Goal: Information Seeking & Learning: Check status

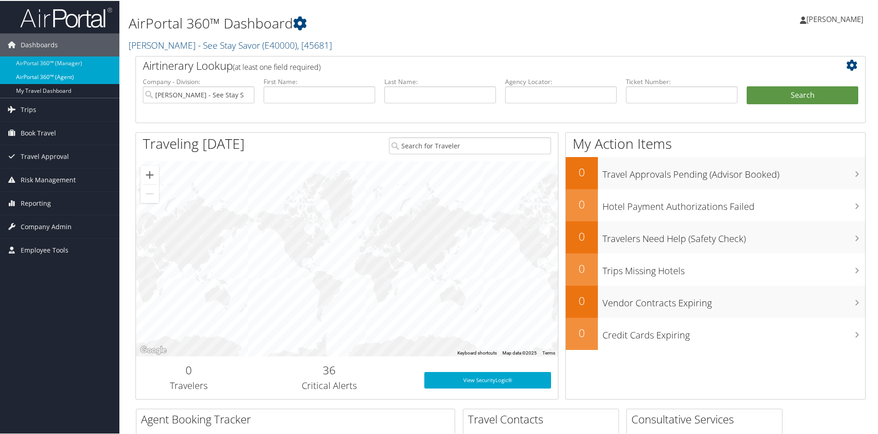
click at [23, 73] on link "AirPortal 360™ (Agent)" at bounding box center [59, 76] width 119 height 14
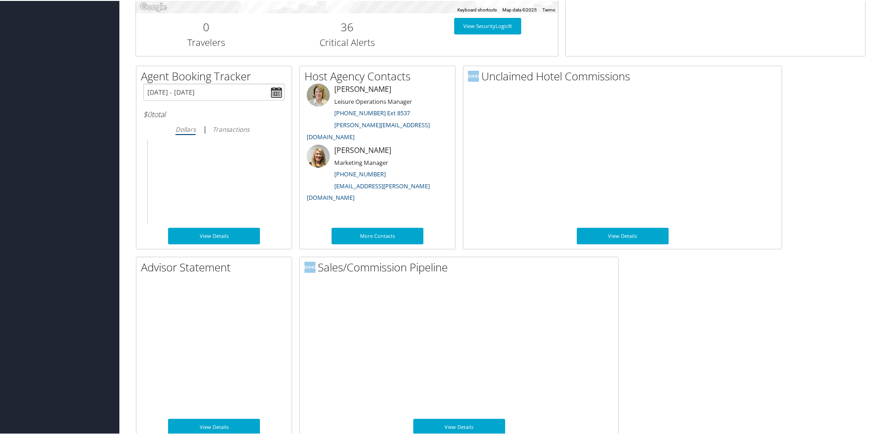
scroll to position [432, 0]
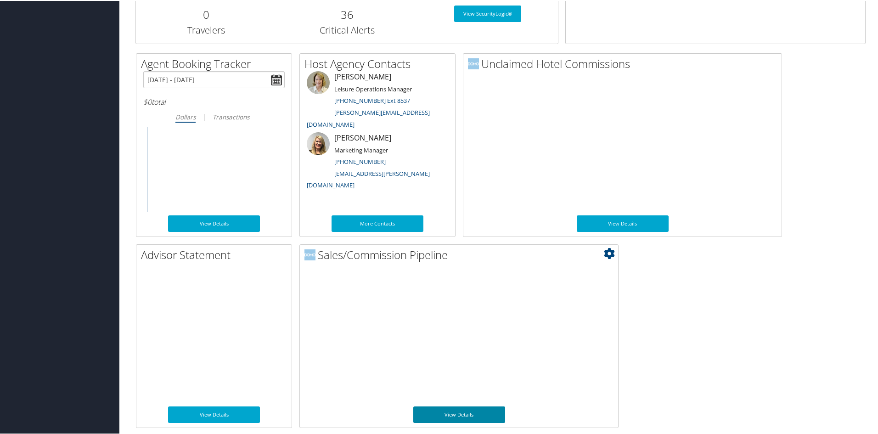
click at [462, 417] on link "View Details" at bounding box center [459, 414] width 92 height 17
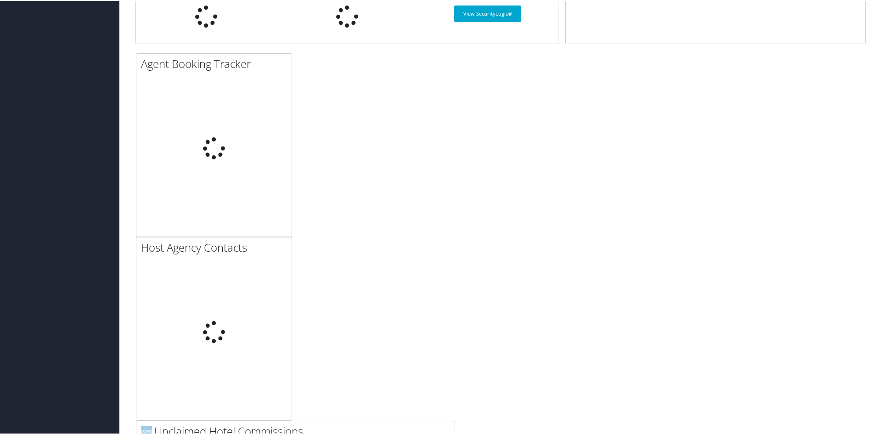
scroll to position [432, 0]
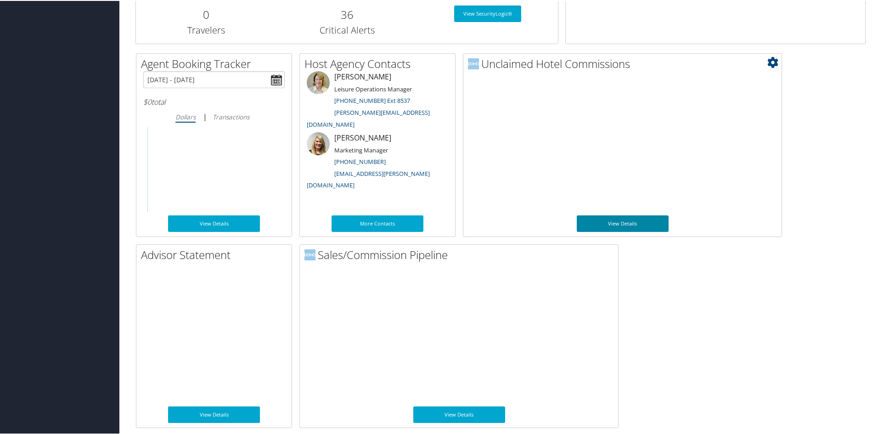
click at [617, 221] on link "View Details" at bounding box center [623, 222] width 92 height 17
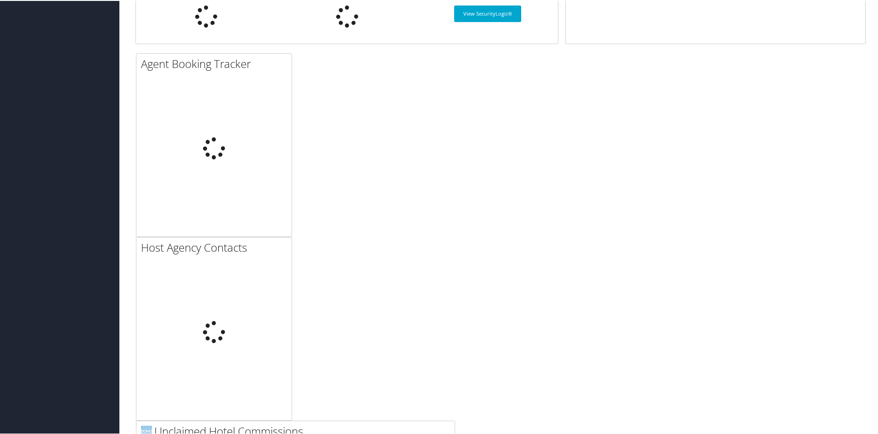
scroll to position [432, 0]
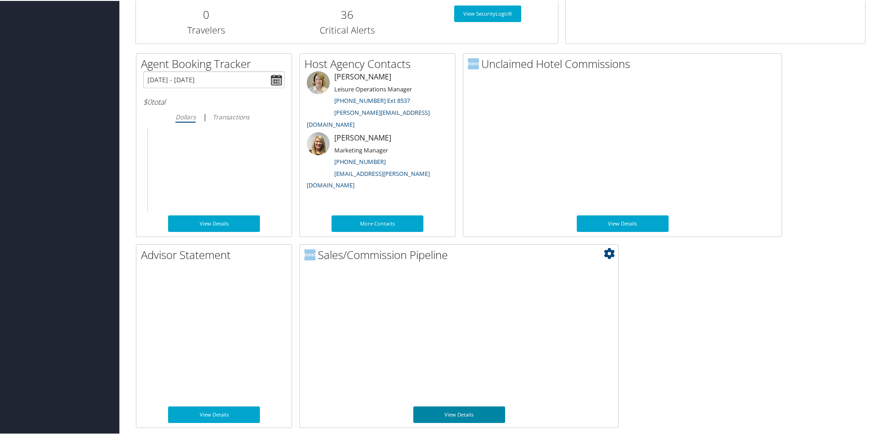
click at [463, 409] on link "View Details" at bounding box center [459, 414] width 92 height 17
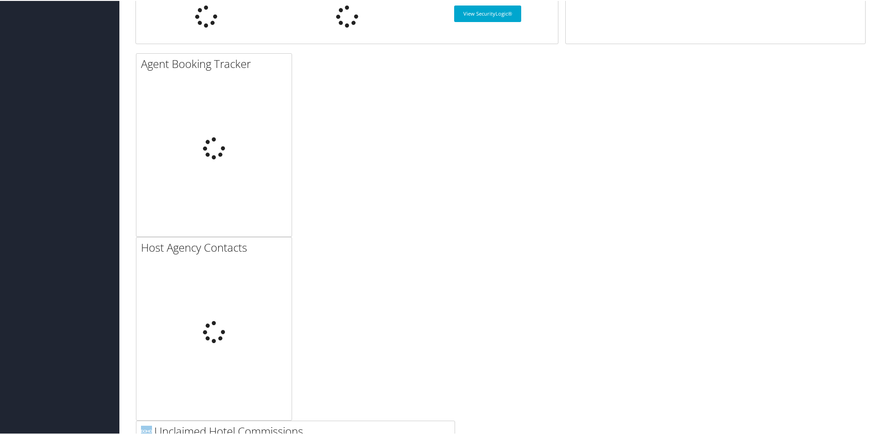
scroll to position [432, 0]
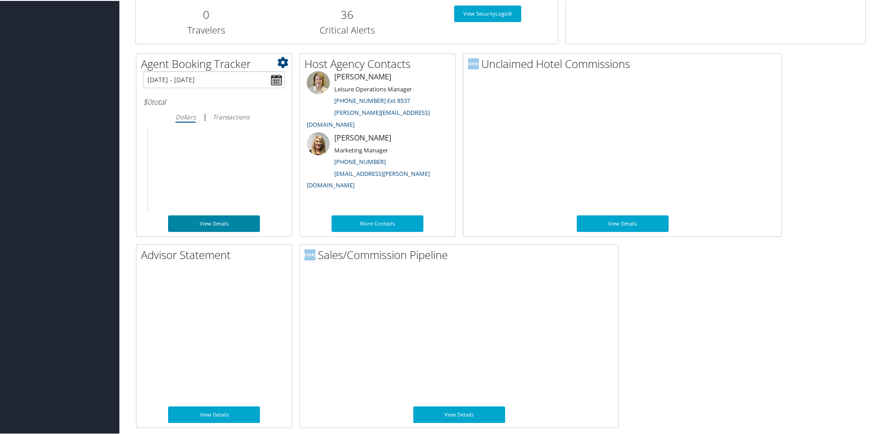
click at [207, 224] on link "View Details" at bounding box center [214, 222] width 92 height 17
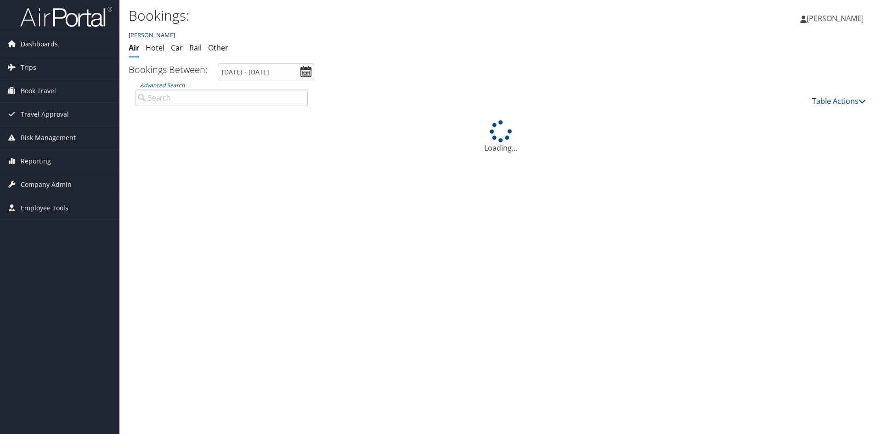
click at [26, 45] on span "Dashboards" at bounding box center [39, 44] width 37 height 23
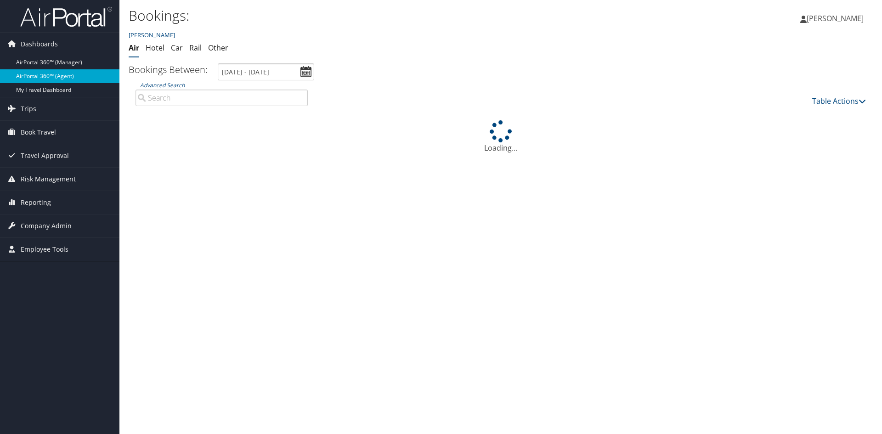
click at [37, 73] on link "AirPortal 360™ (Agent)" at bounding box center [59, 76] width 119 height 14
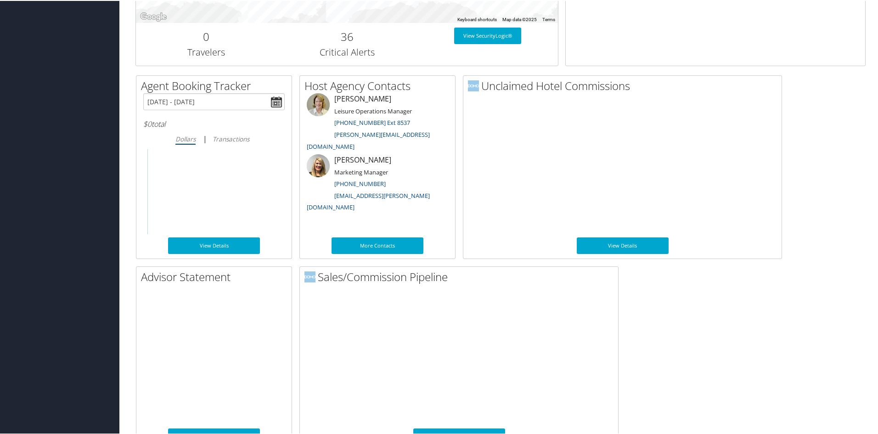
scroll to position [432, 0]
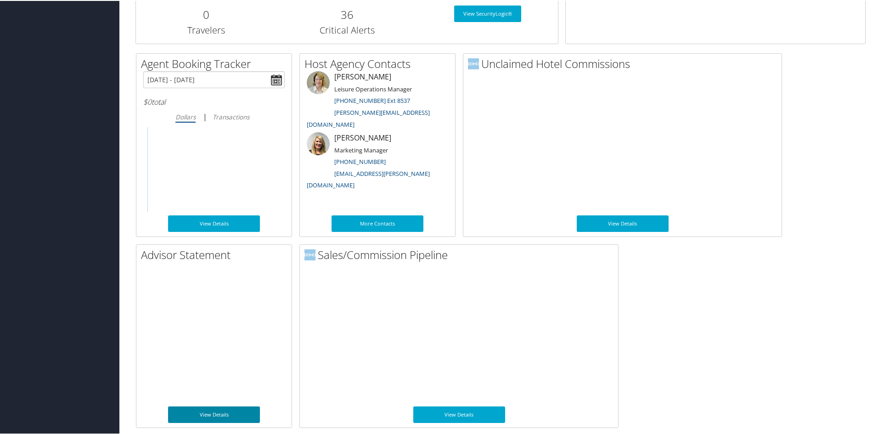
click at [200, 410] on link "View Details" at bounding box center [214, 414] width 92 height 17
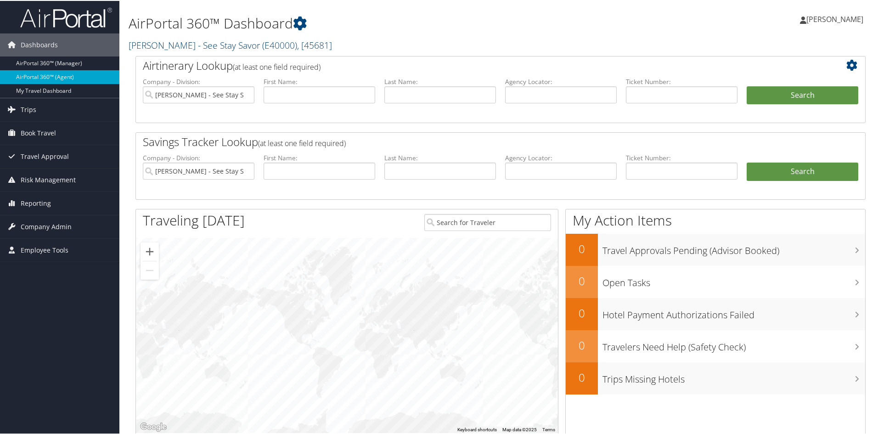
click at [230, 41] on link "Emily Scheuffele - See Stay Savor ( E40000 ) , [ 45681 ]" at bounding box center [230, 44] width 203 height 12
click at [198, 92] on link "Emily Scheuffele - See Stay Savor, [45681]" at bounding box center [189, 89] width 121 height 24
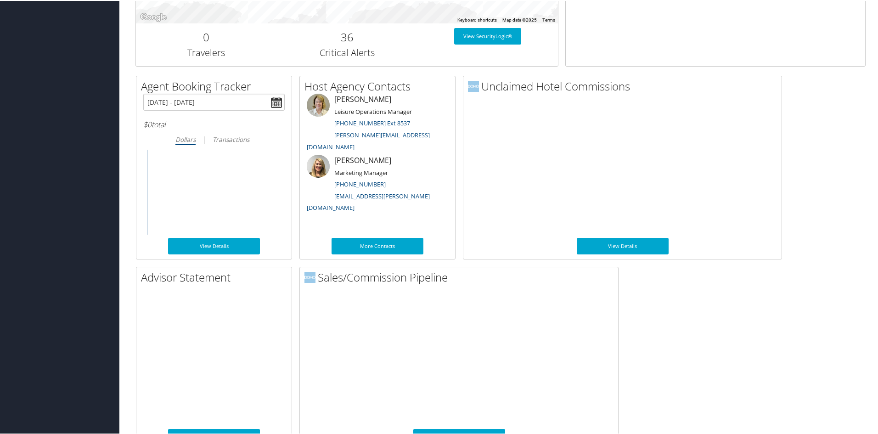
scroll to position [432, 0]
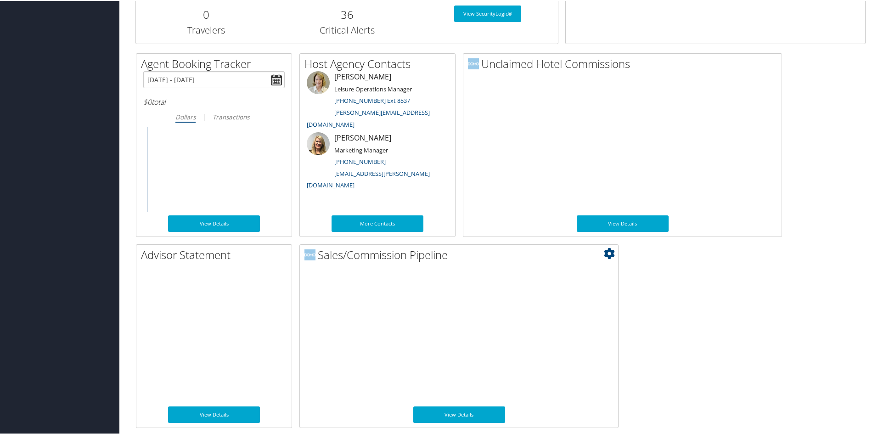
click at [614, 248] on icon at bounding box center [609, 252] width 11 height 11
click at [455, 413] on link "View Details" at bounding box center [459, 414] width 92 height 17
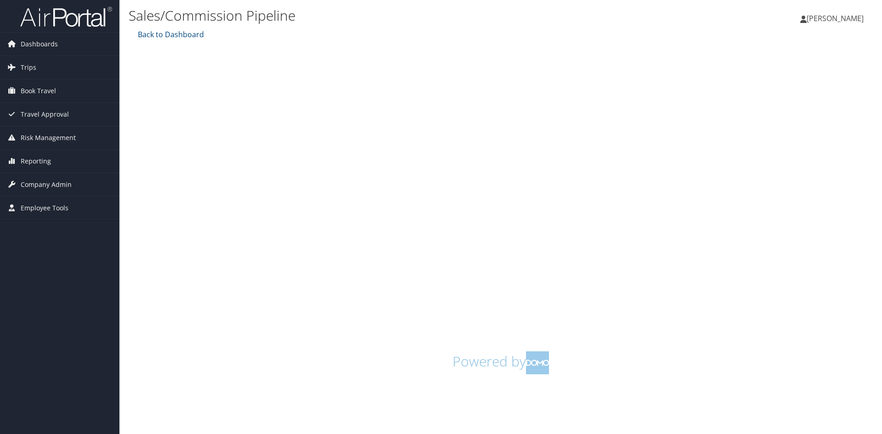
click at [821, 23] on span "[PERSON_NAME]" at bounding box center [835, 18] width 57 height 10
click at [795, 166] on link "Sign Out" at bounding box center [812, 166] width 102 height 16
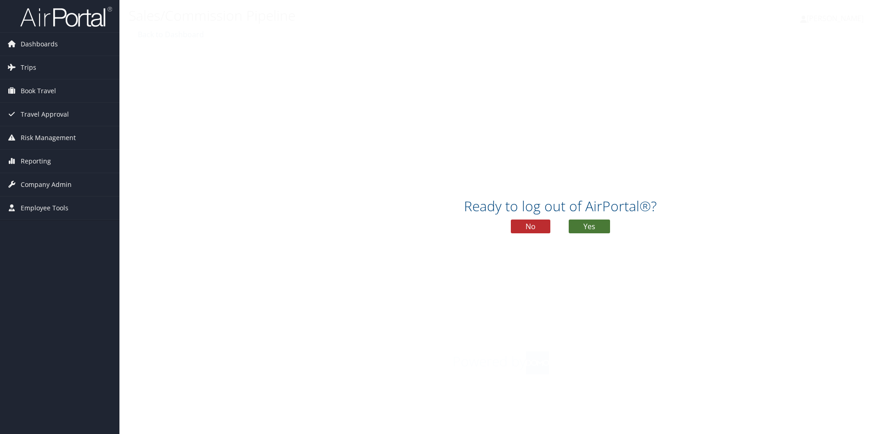
click at [598, 229] on button "Yes" at bounding box center [589, 227] width 41 height 14
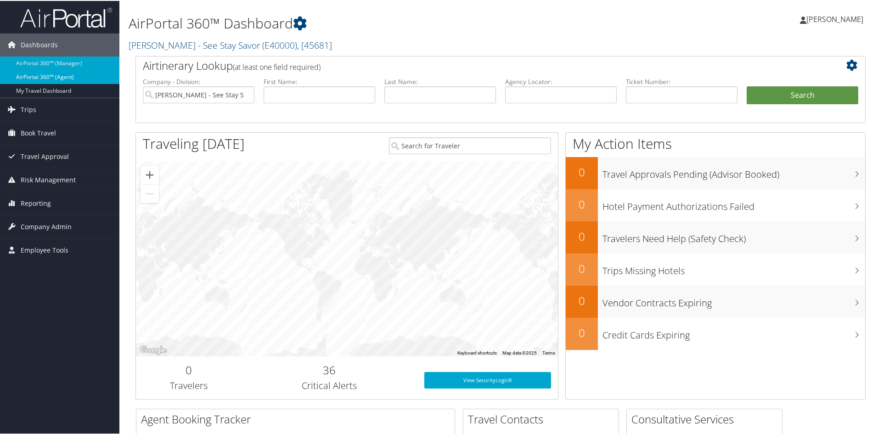
click at [62, 76] on link "AirPortal 360™ (Agent)" at bounding box center [59, 76] width 119 height 14
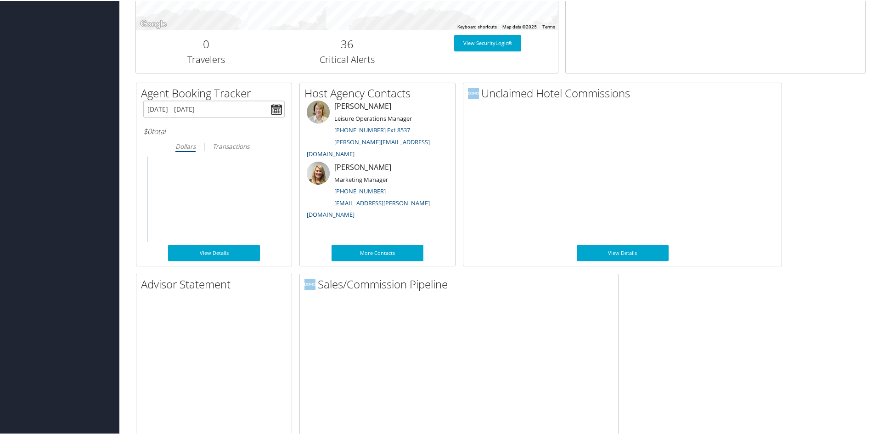
scroll to position [432, 0]
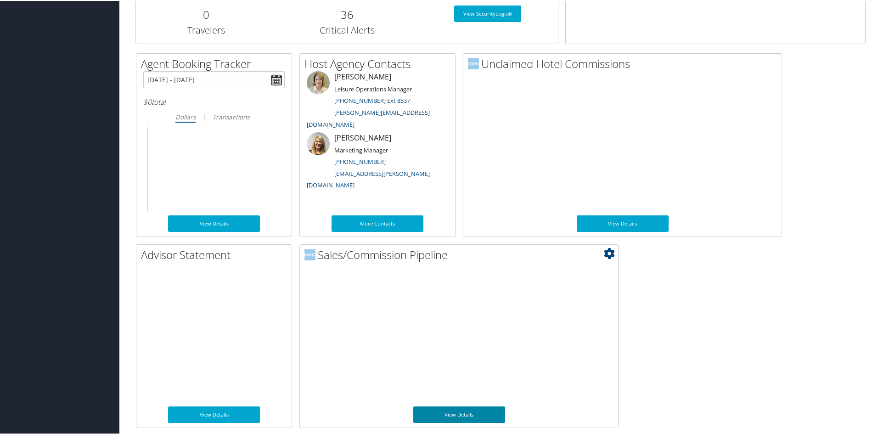
click at [461, 417] on link "View Details" at bounding box center [459, 414] width 92 height 17
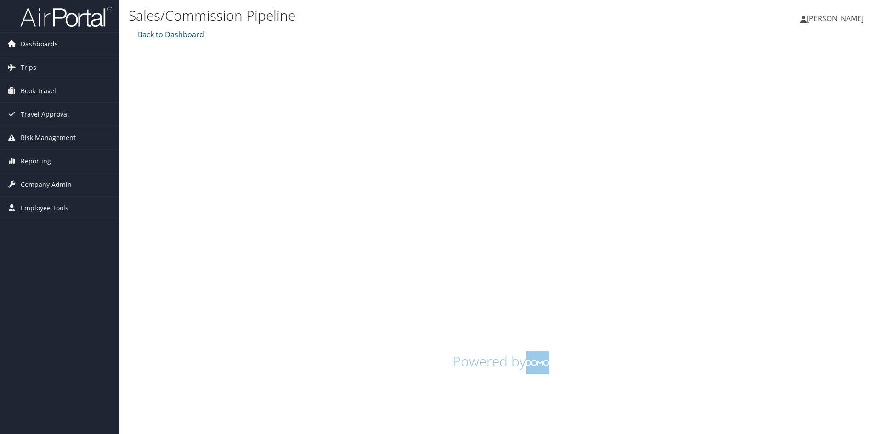
click at [43, 36] on span "Dashboards" at bounding box center [39, 44] width 37 height 23
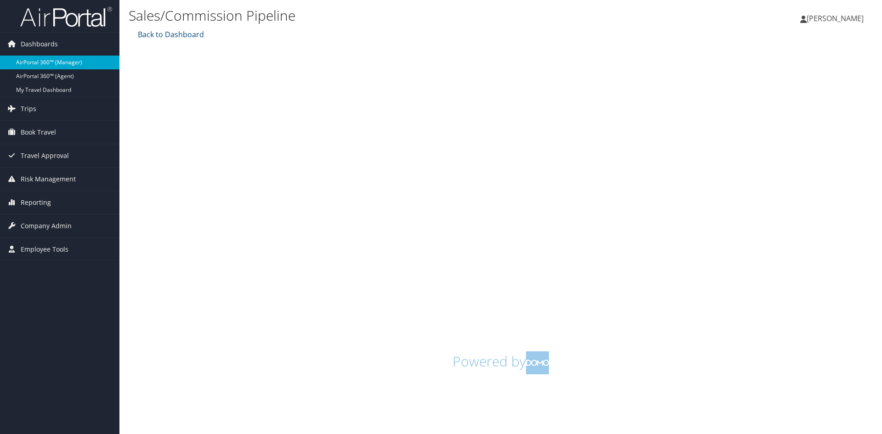
click at [48, 65] on link "AirPortal 360™ (Manager)" at bounding box center [59, 63] width 119 height 14
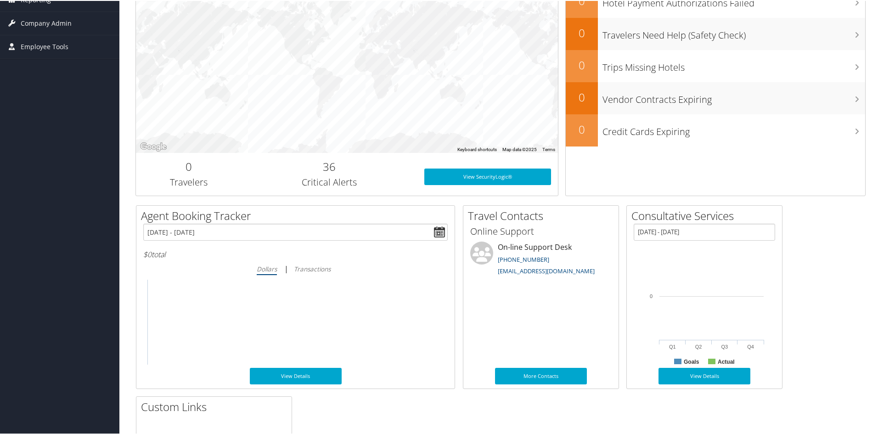
scroll to position [365, 0]
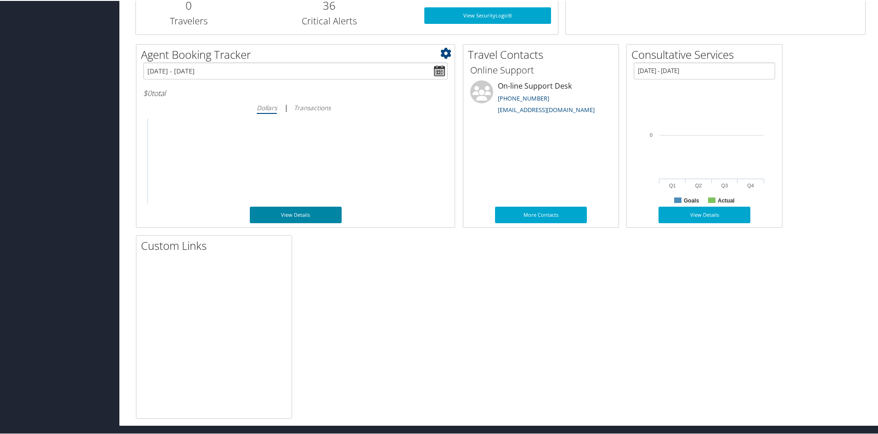
click at [300, 215] on link "View Details" at bounding box center [296, 214] width 92 height 17
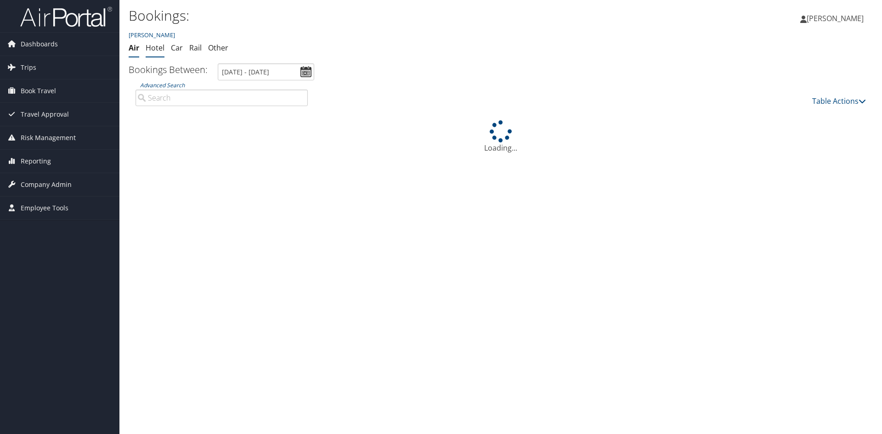
click at [162, 49] on link "Hotel" at bounding box center [155, 48] width 19 height 10
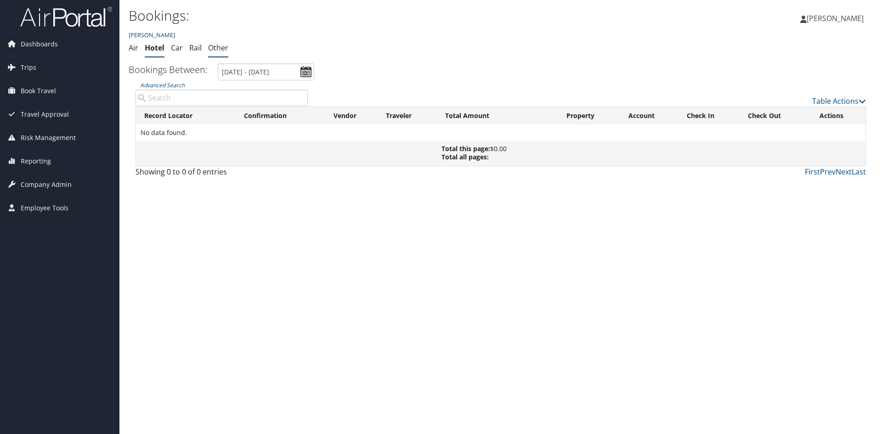
click at [224, 47] on link "Other" at bounding box center [218, 48] width 20 height 10
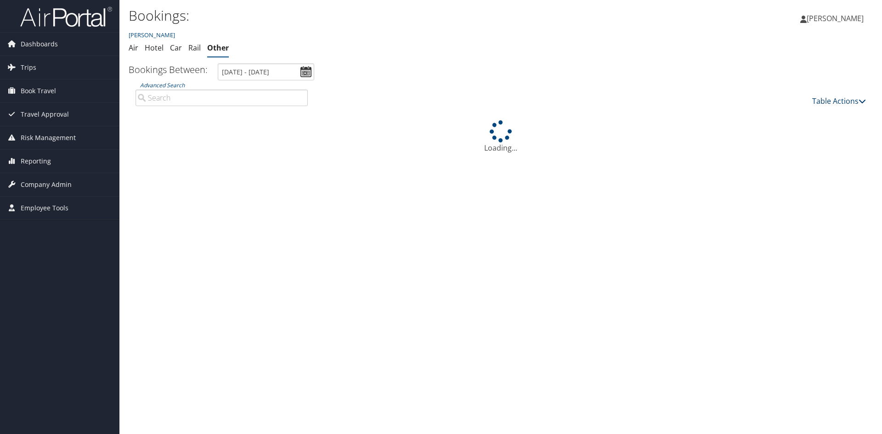
click at [848, 101] on link "Table Actions" at bounding box center [839, 101] width 54 height 10
click at [848, 101] on div at bounding box center [441, 217] width 882 height 434
click at [42, 43] on span "Dashboards" at bounding box center [39, 44] width 37 height 23
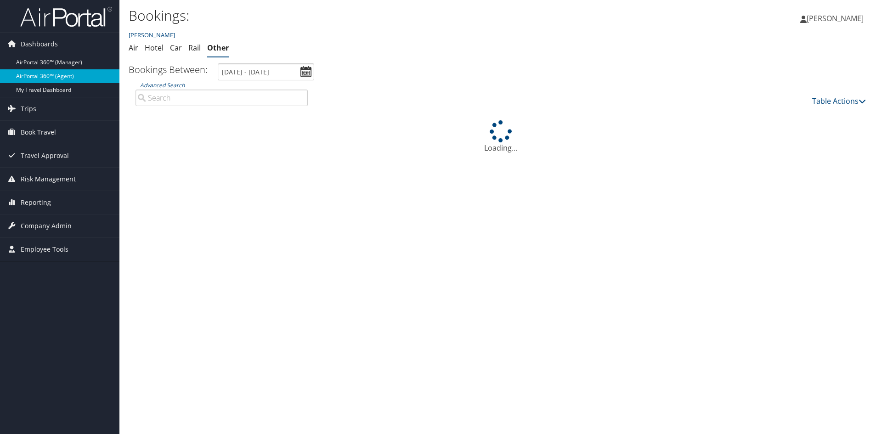
click at [51, 69] on link "AirPortal 360™ (Agent)" at bounding box center [59, 76] width 119 height 14
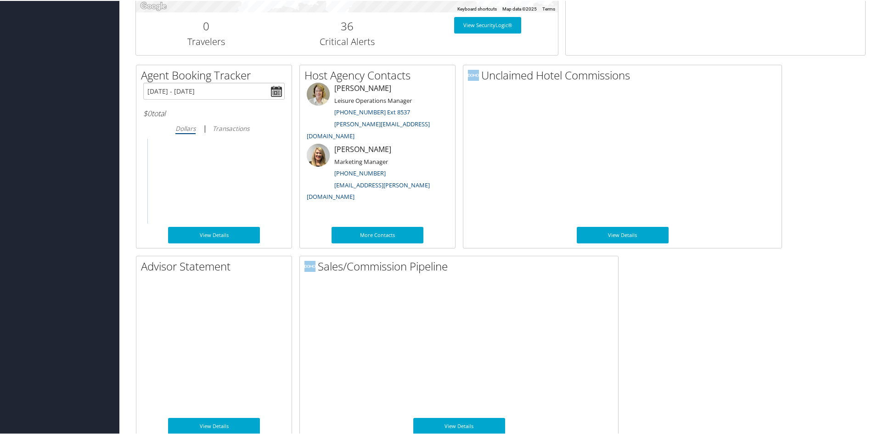
scroll to position [432, 0]
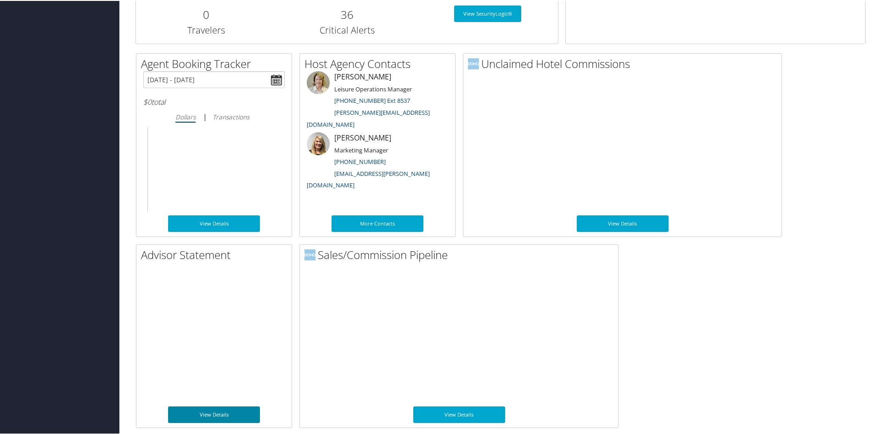
click at [216, 417] on link "View Details" at bounding box center [214, 414] width 92 height 17
click at [607, 258] on icon at bounding box center [609, 252] width 11 height 11
click at [607, 259] on ul "Small Medium Large" at bounding box center [555, 283] width 122 height 48
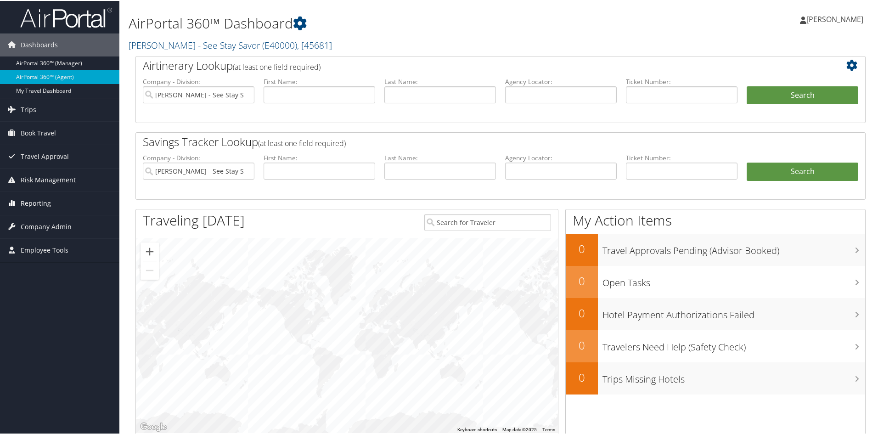
click at [49, 205] on span "Reporting" at bounding box center [36, 202] width 30 height 23
click at [37, 247] on span "Employee Tools" at bounding box center [45, 249] width 48 height 23
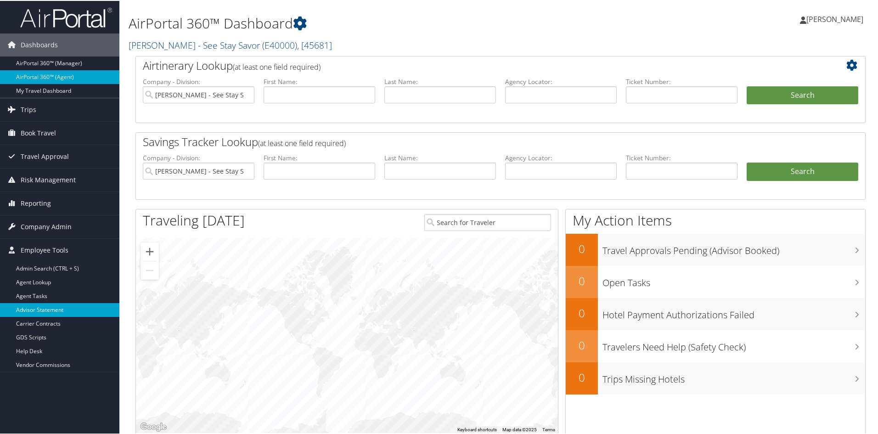
click at [38, 307] on link "Advisor Statement" at bounding box center [59, 309] width 119 height 14
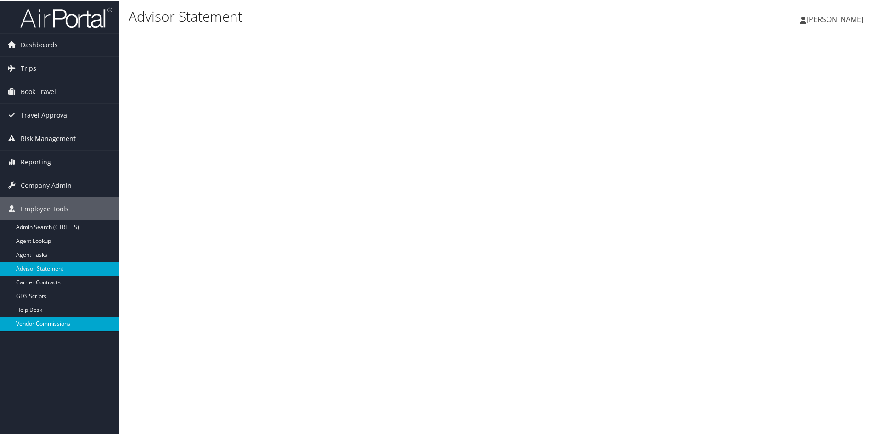
click at [49, 324] on link "Vendor Commissions" at bounding box center [59, 323] width 119 height 14
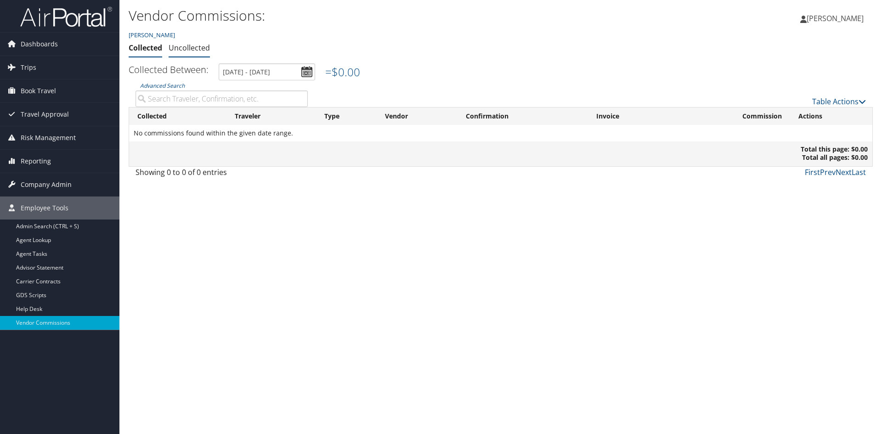
click at [186, 46] on link "Uncollected" at bounding box center [189, 48] width 41 height 10
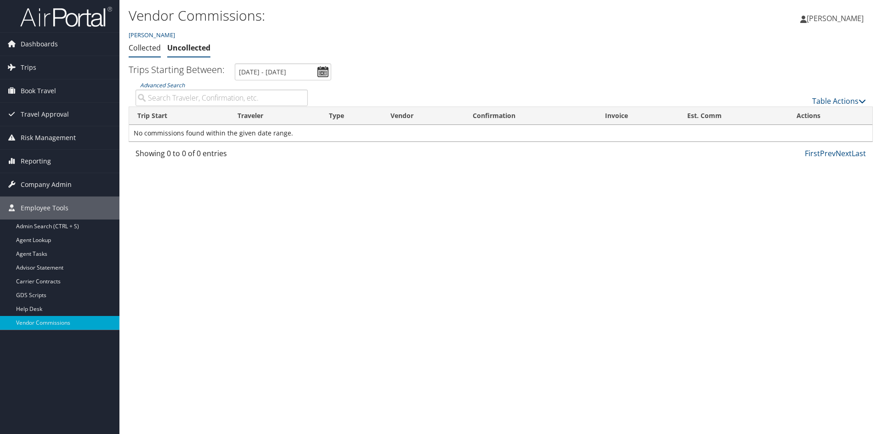
click at [145, 51] on link "Collected" at bounding box center [145, 48] width 32 height 10
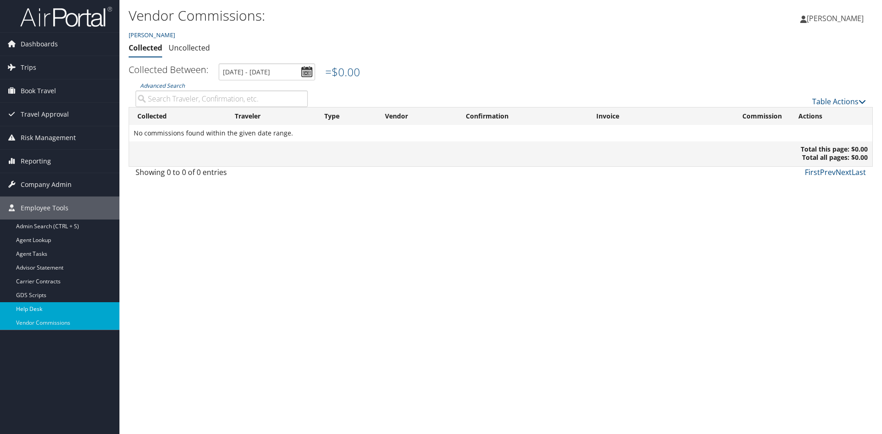
click at [41, 308] on link "Help Desk" at bounding box center [59, 309] width 119 height 14
